Goal: Task Accomplishment & Management: Manage account settings

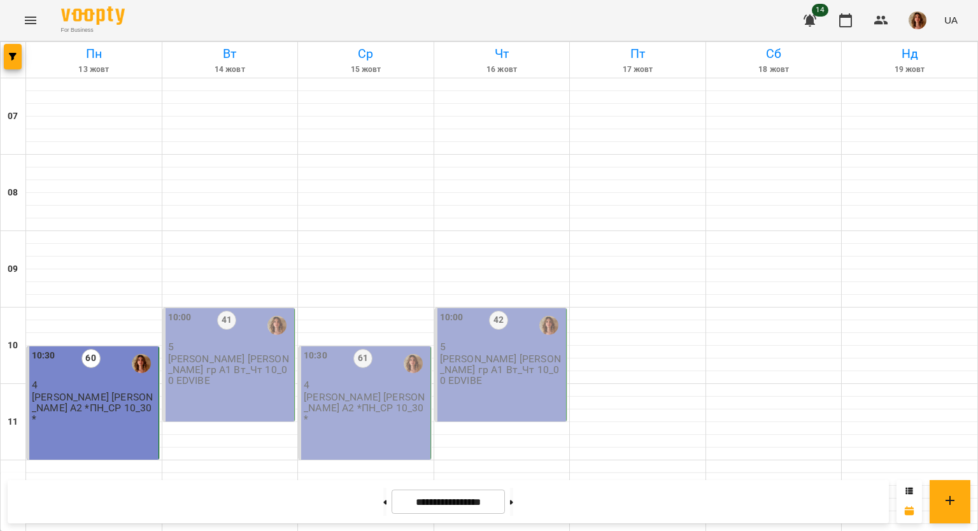
scroll to position [764, 0]
click at [383, 500] on icon at bounding box center [384, 502] width 3 height 5
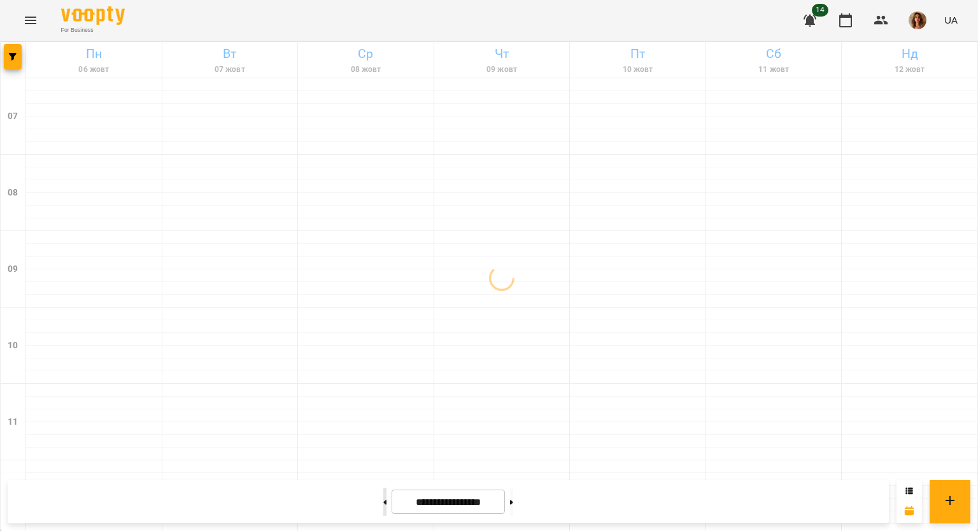
click at [383, 500] on icon at bounding box center [384, 502] width 3 height 5
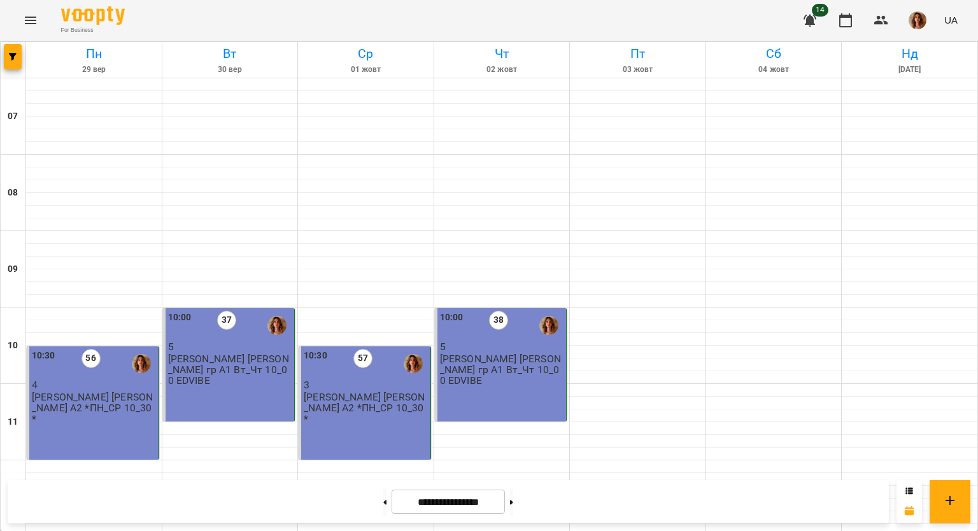
scroll to position [255, 0]
click at [513, 497] on button at bounding box center [511, 502] width 3 height 28
click at [513, 498] on button at bounding box center [511, 502] width 3 height 28
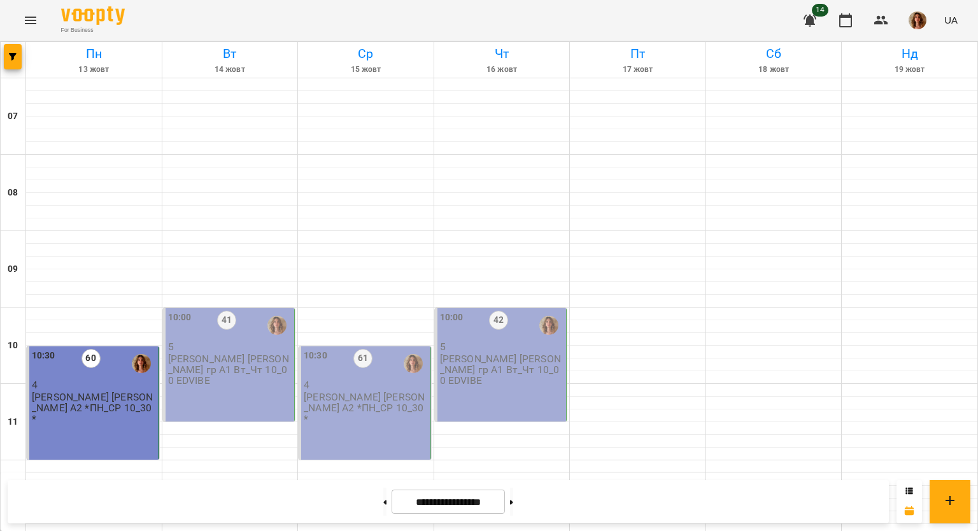
scroll to position [700, 0]
click at [383, 504] on button at bounding box center [384, 502] width 3 height 28
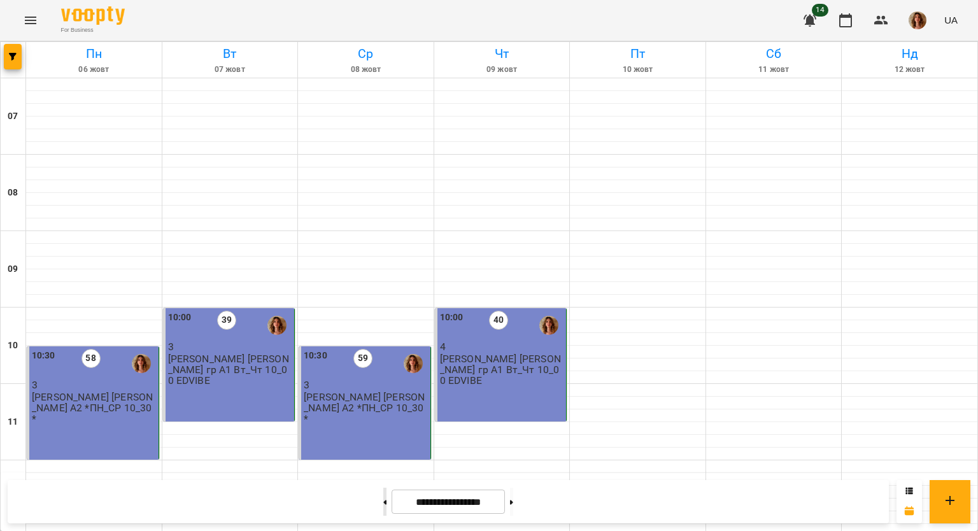
click at [383, 495] on button at bounding box center [384, 502] width 3 height 28
click at [513, 506] on button at bounding box center [511, 502] width 3 height 28
click at [513, 503] on button at bounding box center [511, 502] width 3 height 28
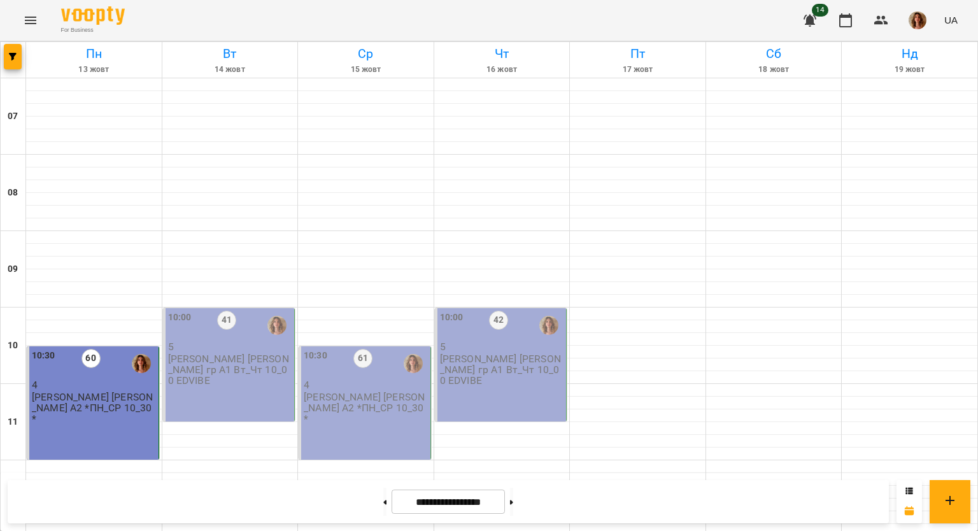
scroll to position [127, 0]
click at [94, 380] on p "4" at bounding box center [94, 385] width 124 height 11
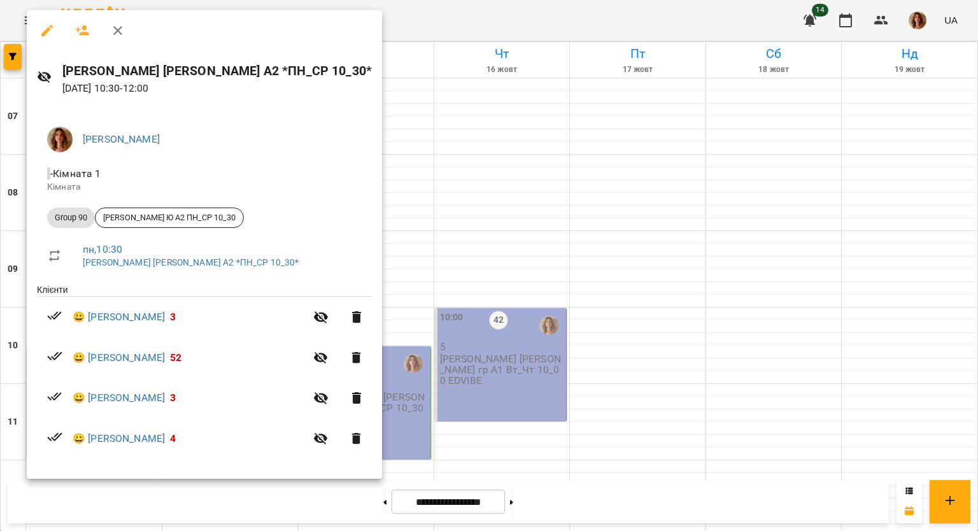
click at [302, 375] on div at bounding box center [489, 265] width 978 height 531
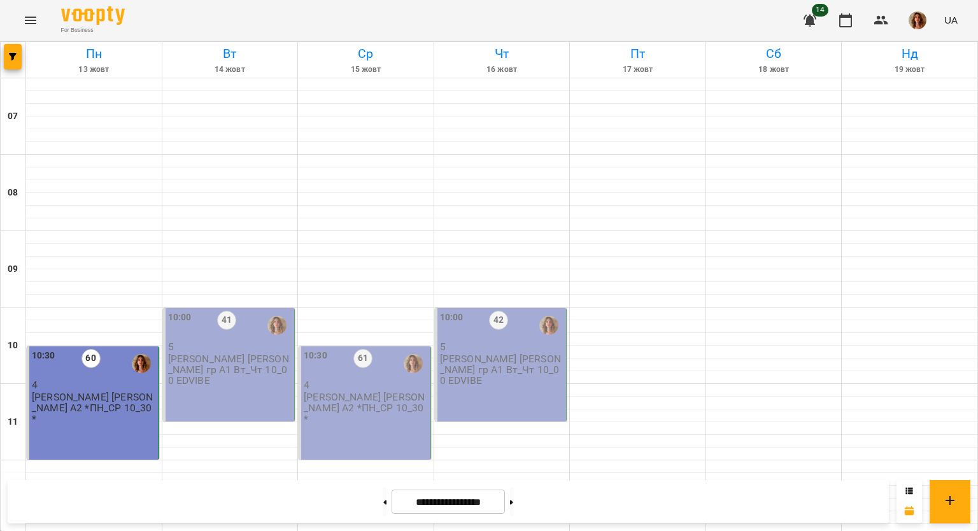
click at [254, 308] on div "10:00 41 5 [PERSON_NAME] [PERSON_NAME] гр А1 Вт_Чт 10_00 EDVIBE" at bounding box center [229, 364] width 132 height 113
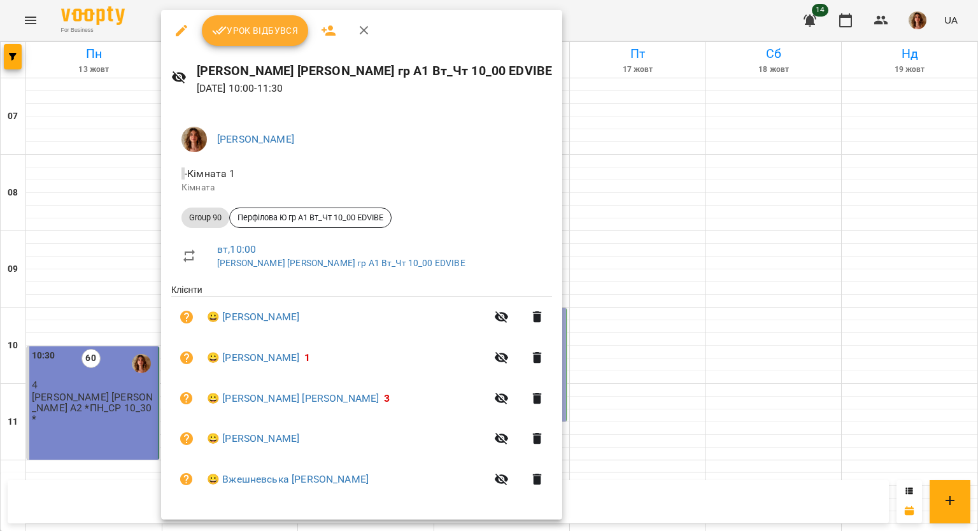
click at [541, 418] on div at bounding box center [489, 265] width 978 height 531
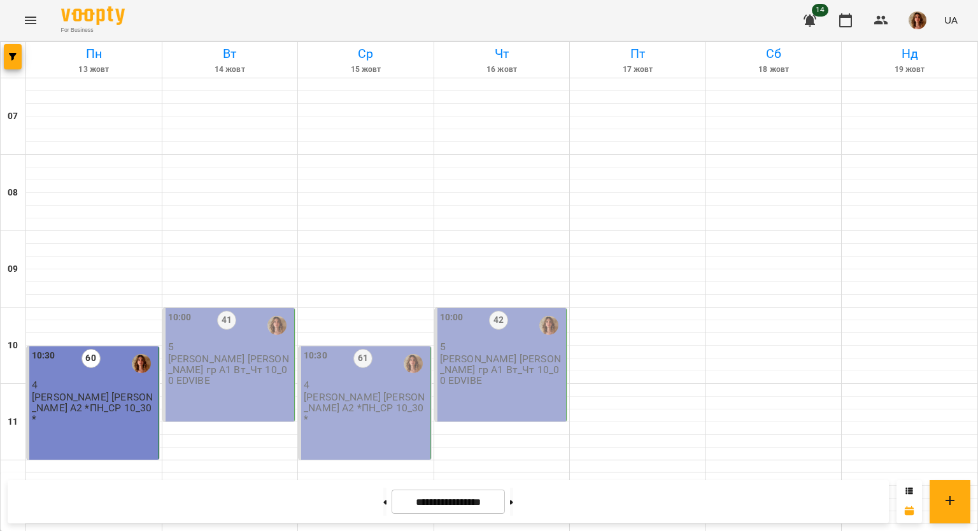
click at [313, 392] on p "[PERSON_NAME] [PERSON_NAME] А2 *ПН_СР 10_30*" at bounding box center [366, 408] width 124 height 33
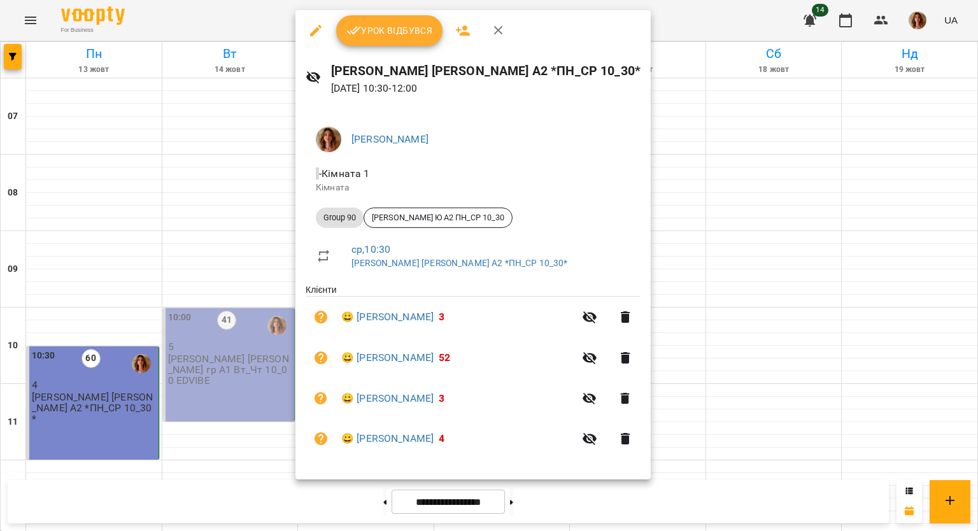
click at [632, 380] on div at bounding box center [489, 265] width 978 height 531
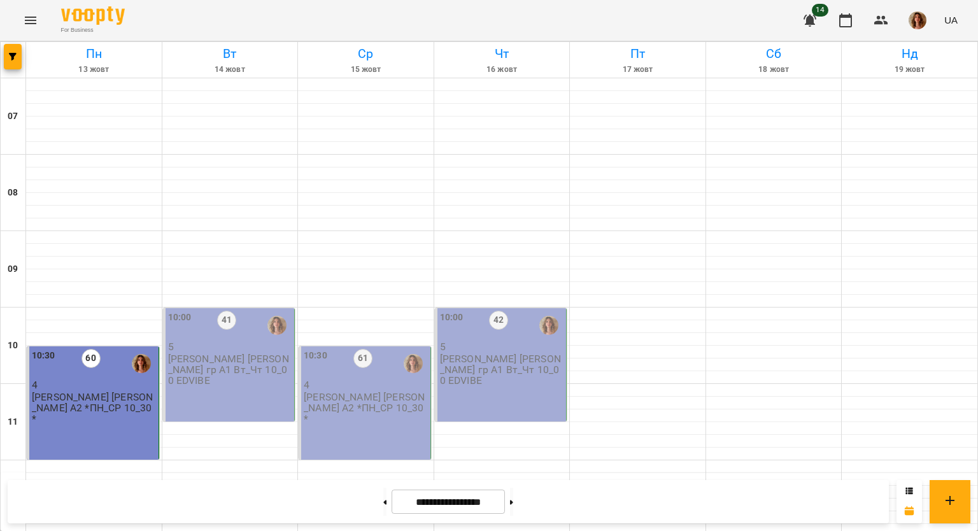
click at [286, 354] on p "[PERSON_NAME] [PERSON_NAME] гр А1 Вт_Чт 10_00 EDVIBE" at bounding box center [230, 370] width 124 height 33
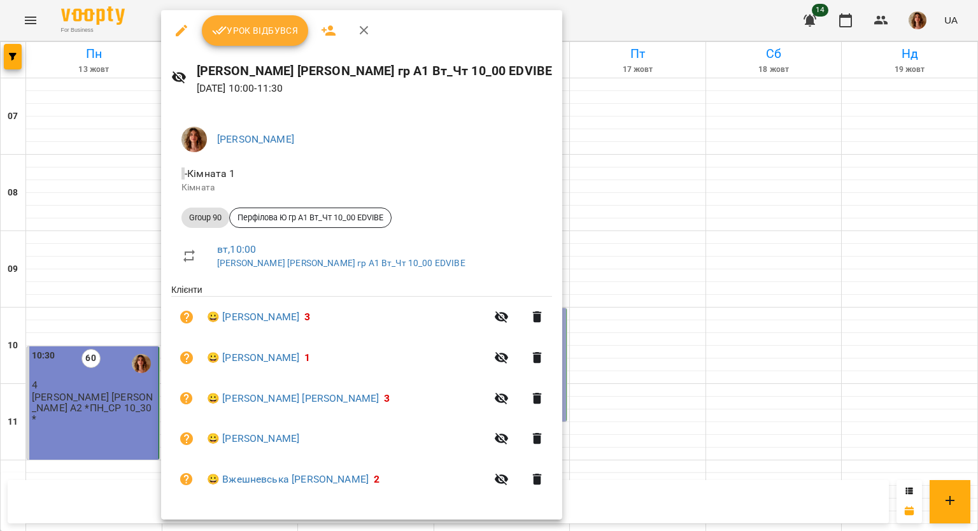
drag, startPoint x: 328, startPoint y: 243, endPoint x: 318, endPoint y: 246, distance: 10.1
click at [324, 245] on span "вт , 10:00" at bounding box center [379, 249] width 325 height 15
drag, startPoint x: 632, startPoint y: 402, endPoint x: 456, endPoint y: 308, distance: 199.2
click at [622, 398] on div at bounding box center [489, 265] width 978 height 531
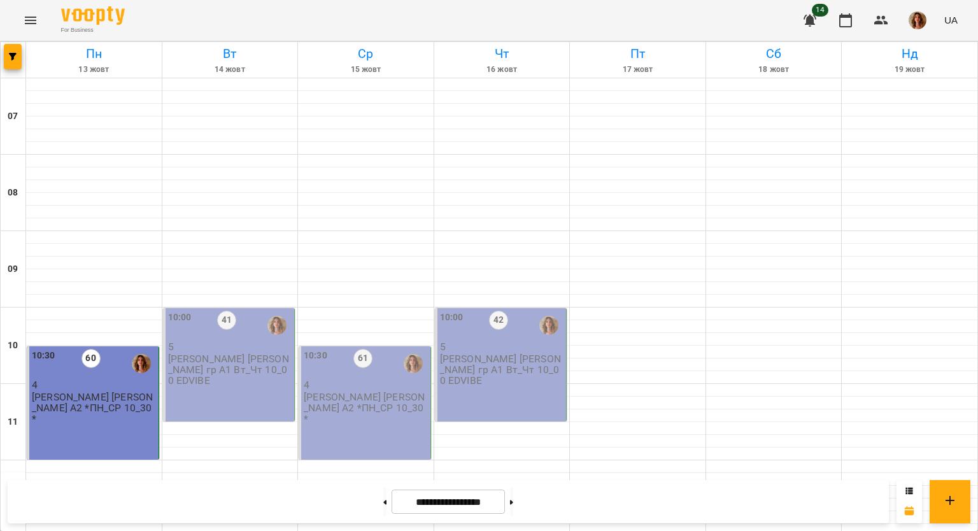
click at [383, 392] on p "[PERSON_NAME] [PERSON_NAME] А2 *ПН_СР 10_30*" at bounding box center [366, 408] width 124 height 33
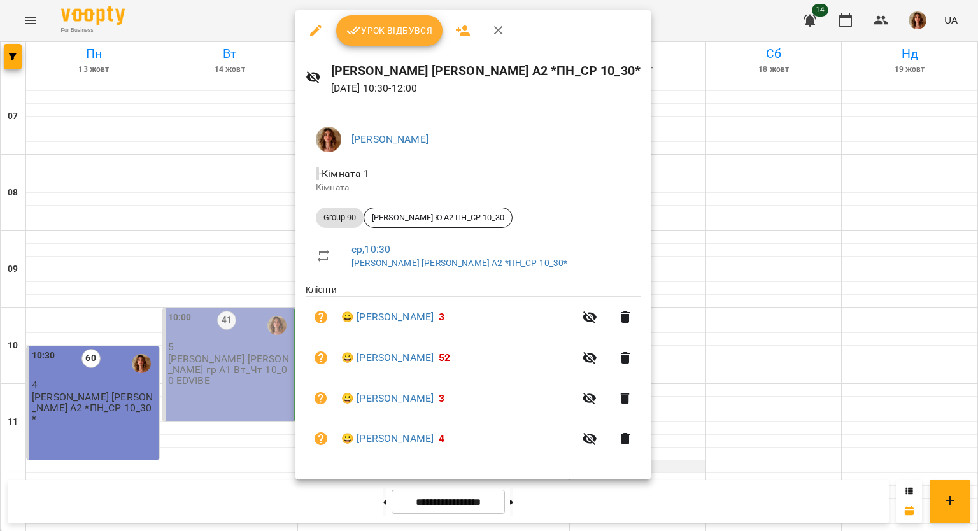
click at [698, 342] on div at bounding box center [489, 265] width 978 height 531
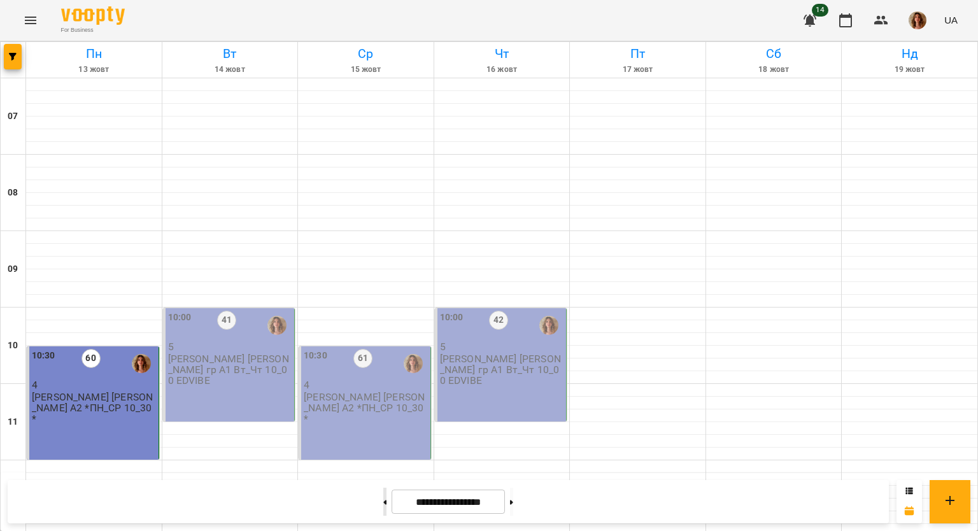
click at [383, 506] on button at bounding box center [384, 502] width 3 height 28
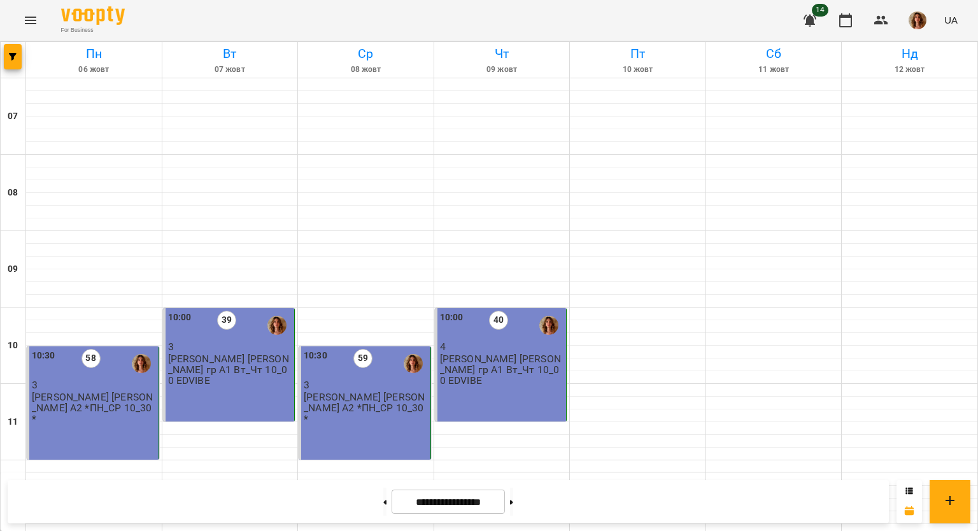
click at [105, 392] on p "[PERSON_NAME] [PERSON_NAME] А2 *ПН_СР 10_30*" at bounding box center [94, 408] width 124 height 33
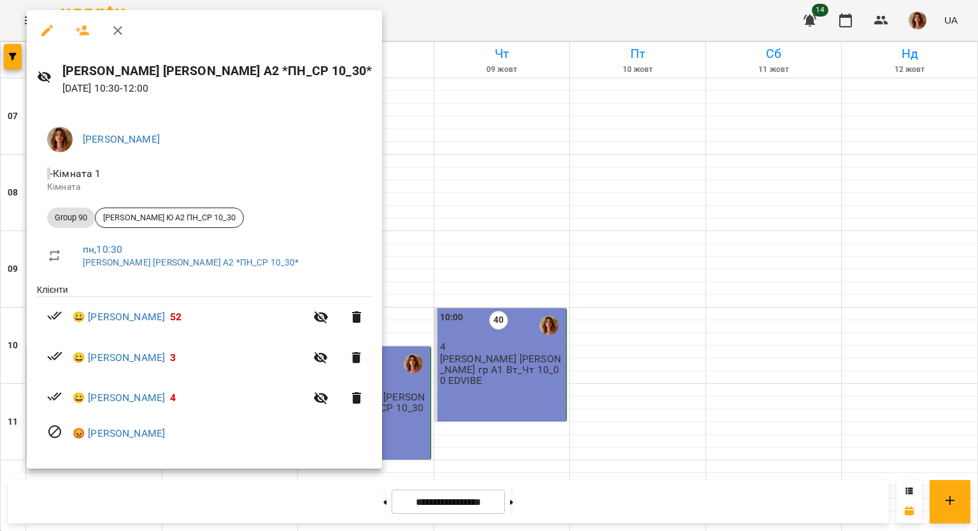
click at [415, 362] on div at bounding box center [489, 265] width 978 height 531
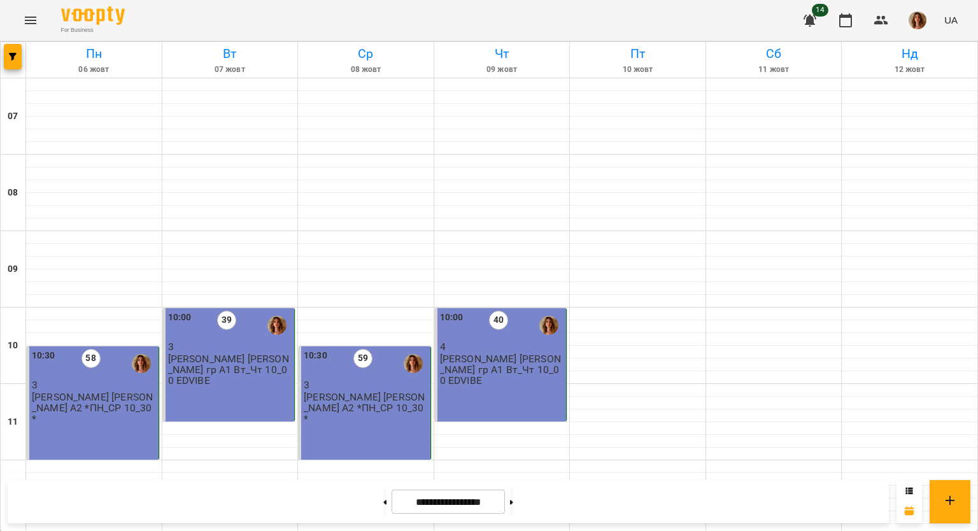
click at [352, 392] on p "[PERSON_NAME] [PERSON_NAME] А2 *ПН_СР 10_30*" at bounding box center [366, 408] width 124 height 33
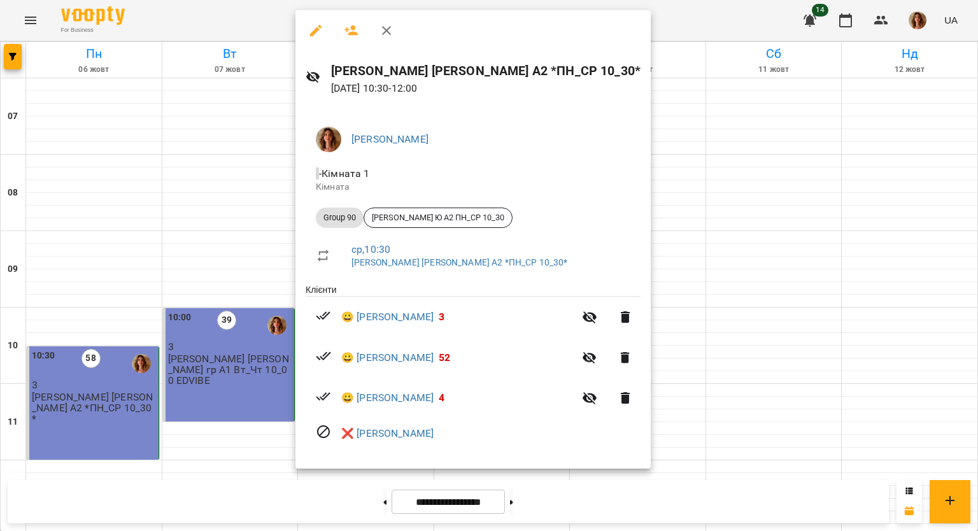
click at [673, 384] on div at bounding box center [489, 265] width 978 height 531
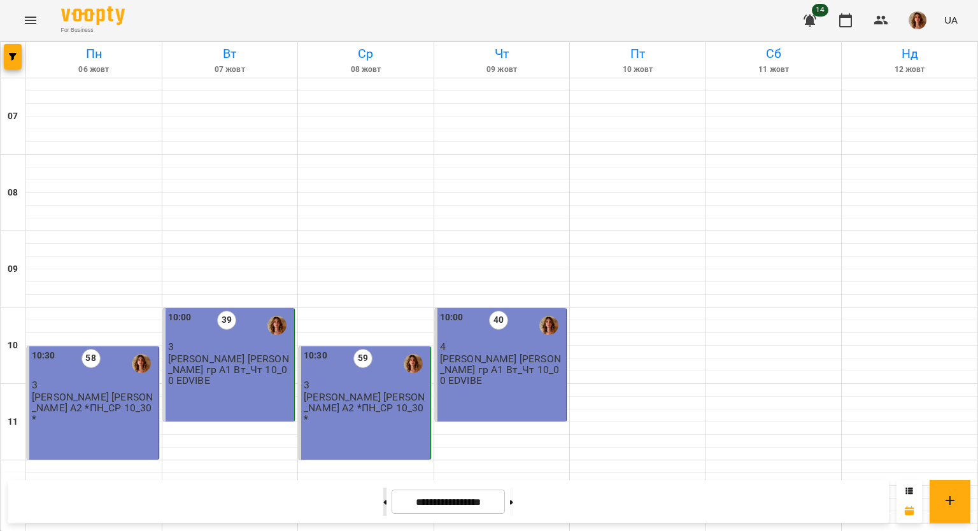
click at [384, 503] on icon at bounding box center [385, 502] width 3 height 4
click at [125, 380] on p "4" at bounding box center [94, 385] width 124 height 11
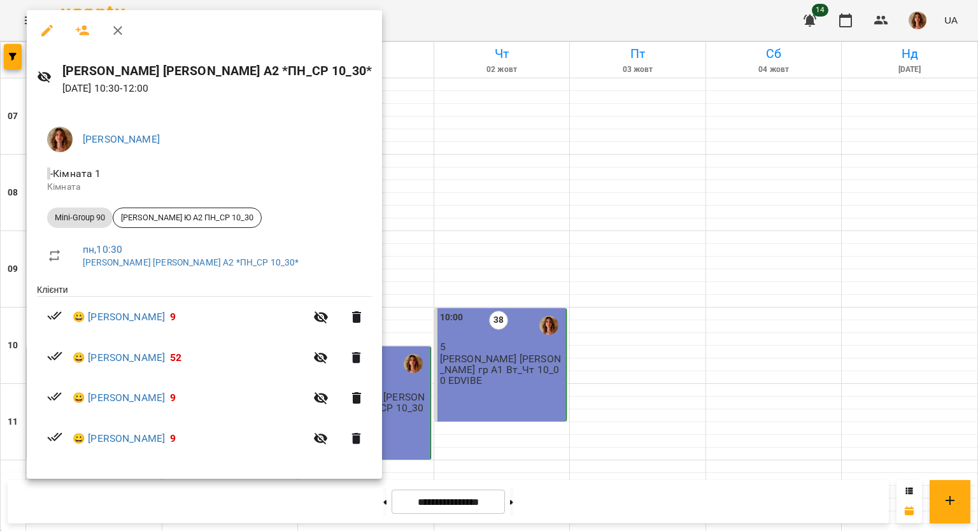
click at [406, 402] on div at bounding box center [489, 265] width 978 height 531
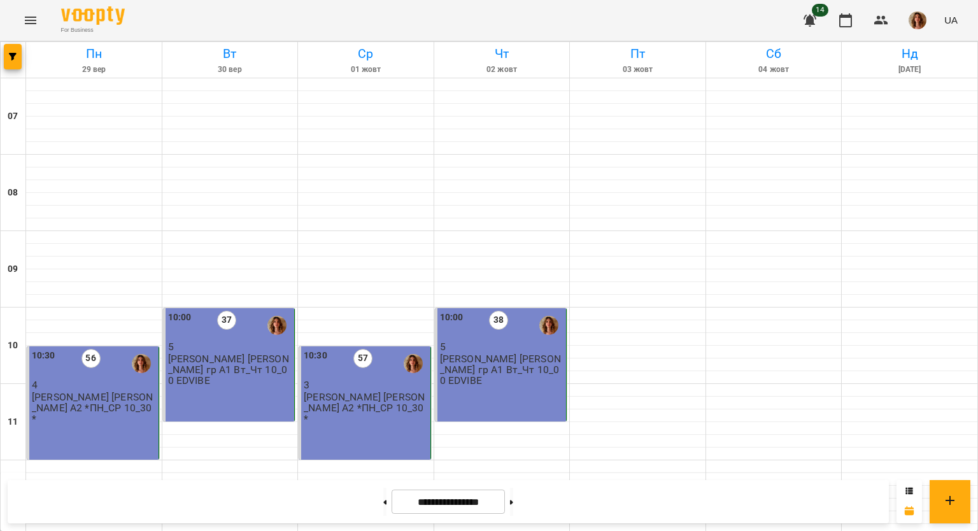
click at [349, 347] on div "10:30 57 3 [PERSON_NAME] [PERSON_NAME] А2 *ПН_СР 10_30*" at bounding box center [365, 403] width 132 height 113
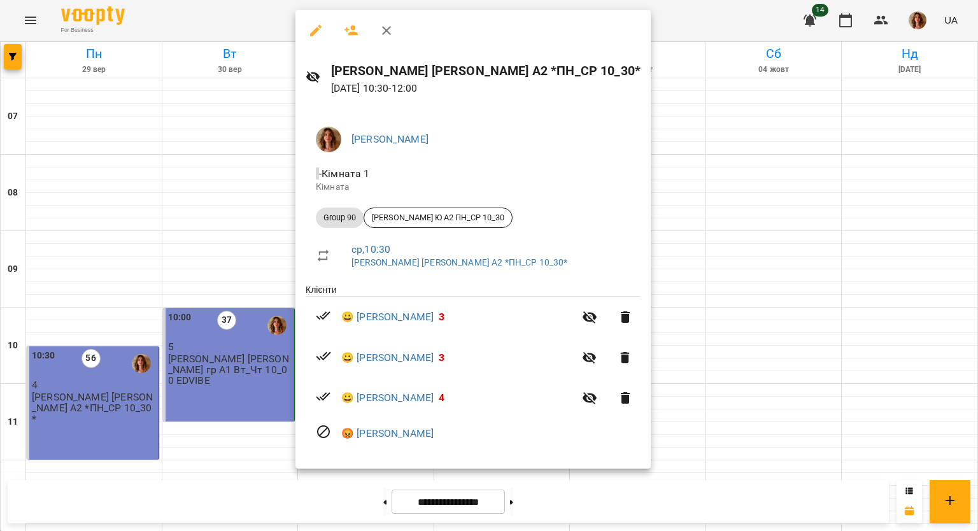
click at [647, 368] on div at bounding box center [489, 265] width 978 height 531
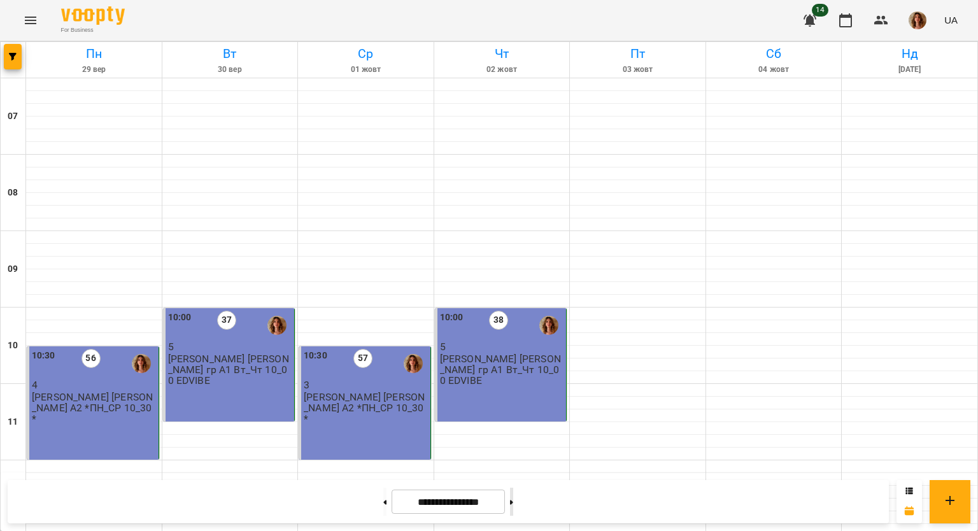
click at [513, 505] on button at bounding box center [511, 502] width 3 height 28
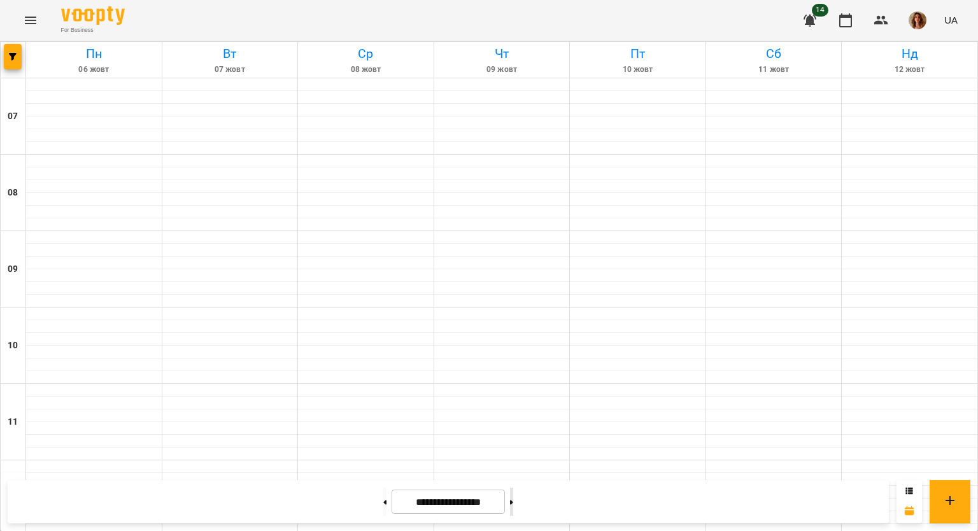
click at [513, 505] on button at bounding box center [511, 502] width 3 height 28
type input "**********"
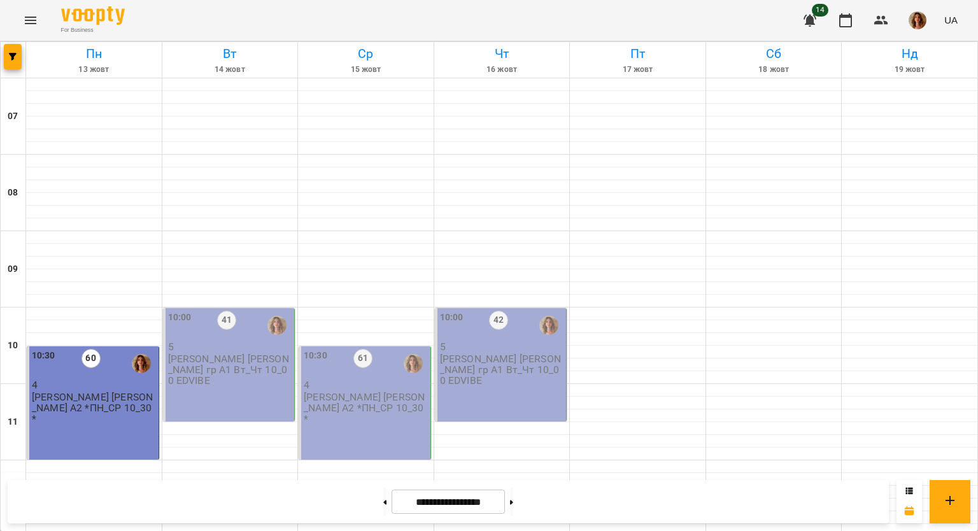
scroll to position [700, 0]
